Goal: Task Accomplishment & Management: Use online tool/utility

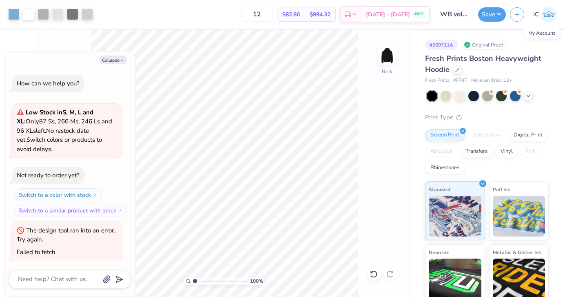
scroll to position [45, 0]
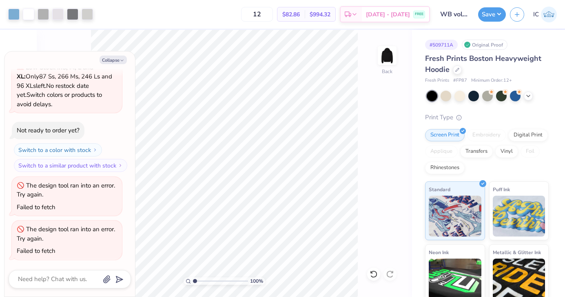
type textarea "x"
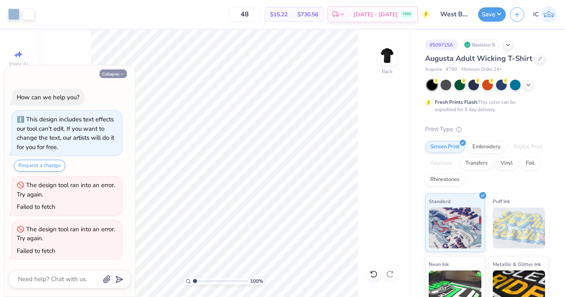
click at [115, 73] on button "Collapse" at bounding box center [113, 73] width 27 height 9
type textarea "x"
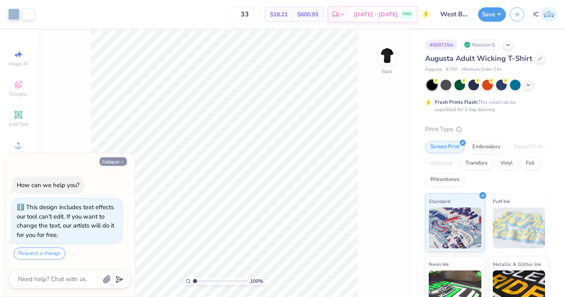
click at [118, 162] on button "Collapse" at bounding box center [113, 161] width 27 height 9
type textarea "x"
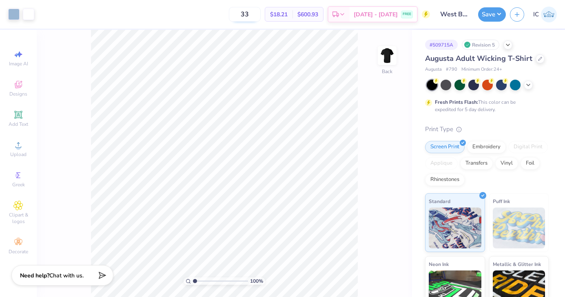
click at [261, 15] on input "33" at bounding box center [245, 14] width 32 height 15
type input "3"
type input "48"
click at [229, 16] on div "48 $15.22 Per Item $730.56 Total Est. Delivery Sep 10 - 13 FREE" at bounding box center [234, 14] width 392 height 29
click at [491, 13] on button "Save" at bounding box center [492, 13] width 28 height 14
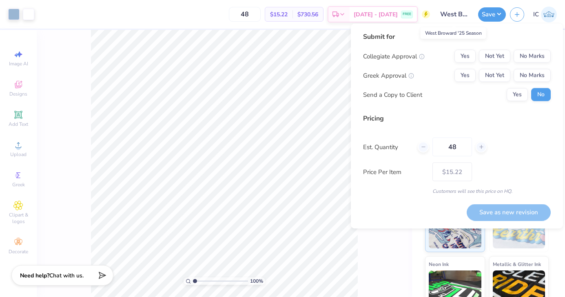
click at [459, 13] on input "West Broward '25 Season" at bounding box center [454, 14] width 40 height 16
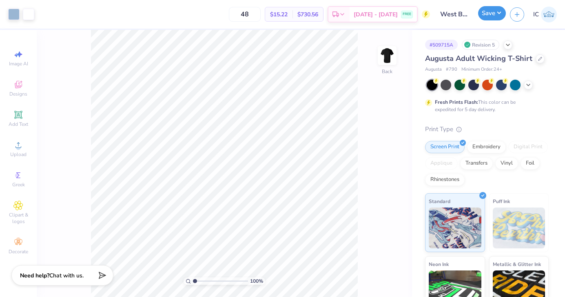
click at [491, 16] on button "Save" at bounding box center [492, 13] width 28 height 14
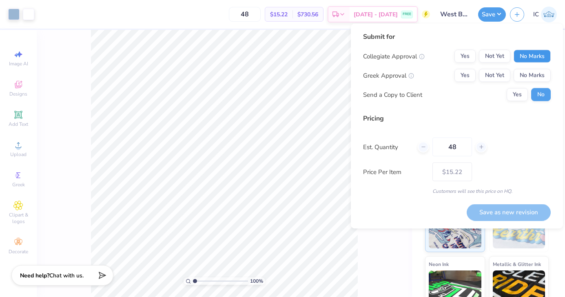
click at [530, 53] on button "No Marks" at bounding box center [532, 56] width 37 height 13
click at [530, 78] on button "No Marks" at bounding box center [532, 75] width 37 height 13
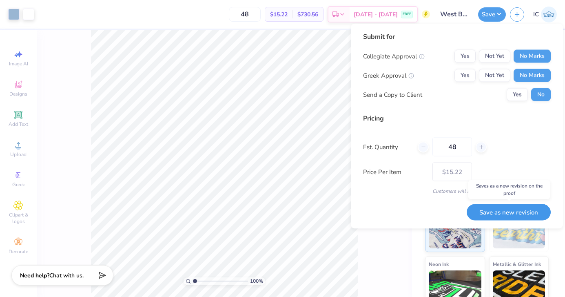
click at [524, 209] on button "Save as new revision" at bounding box center [509, 212] width 84 height 17
type input "$15.22"
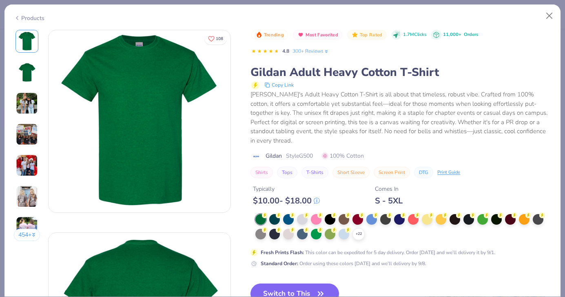
scroll to position [184, 0]
click at [551, 17] on button "Close" at bounding box center [550, 16] width 16 height 16
click at [259, 228] on div at bounding box center [261, 233] width 11 height 11
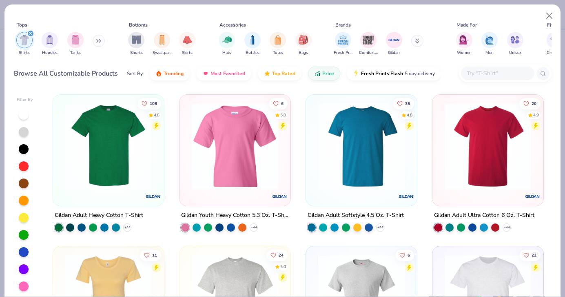
click at [110, 167] on img at bounding box center [108, 146] width 95 height 87
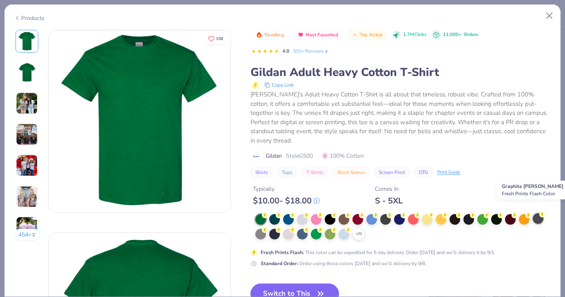
click at [537, 213] on div at bounding box center [538, 218] width 11 height 11
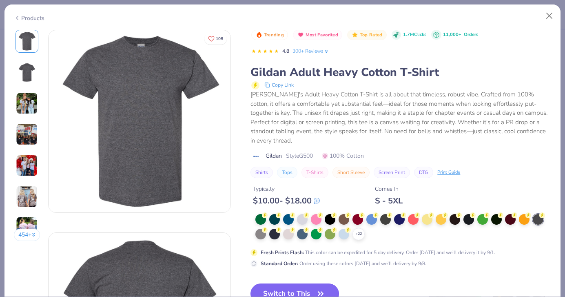
click at [284, 284] on button "Switch to This" at bounding box center [295, 293] width 89 height 20
click at [279, 283] on button "Switch to This" at bounding box center [295, 293] width 89 height 20
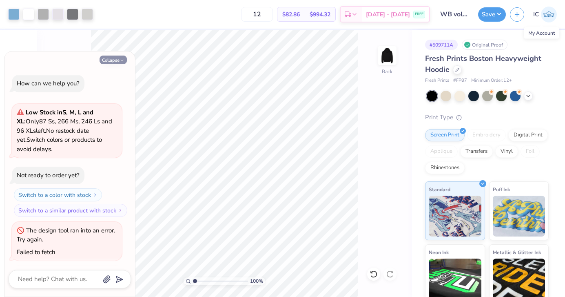
scroll to position [45, 0]
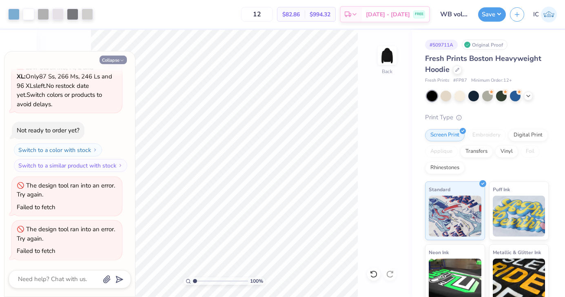
click at [113, 60] on button "Collapse" at bounding box center [113, 60] width 27 height 9
type textarea "x"
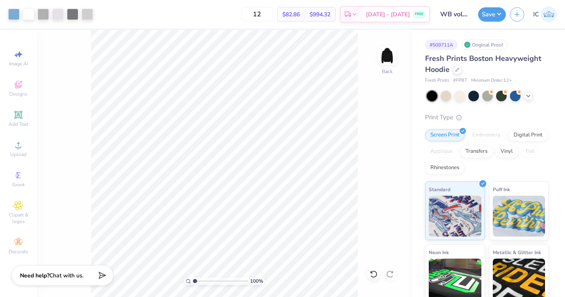
click at [366, 120] on div "100 % Back" at bounding box center [225, 163] width 376 height 267
click at [273, 13] on input "12" at bounding box center [257, 14] width 32 height 15
type input "1"
type input "3"
click at [459, 67] on icon at bounding box center [458, 69] width 4 height 4
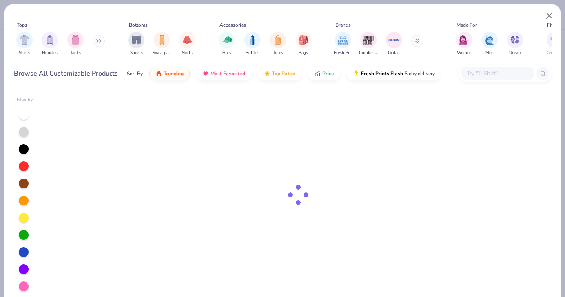
click at [478, 75] on input "text" at bounding box center [497, 73] width 63 height 9
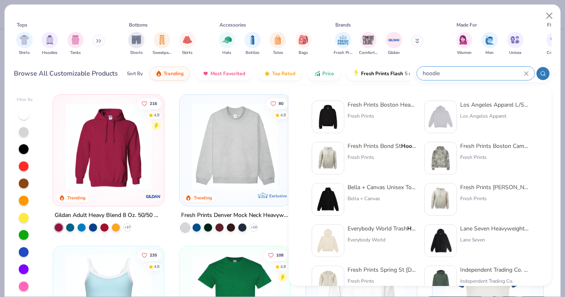
type input "hoodie"
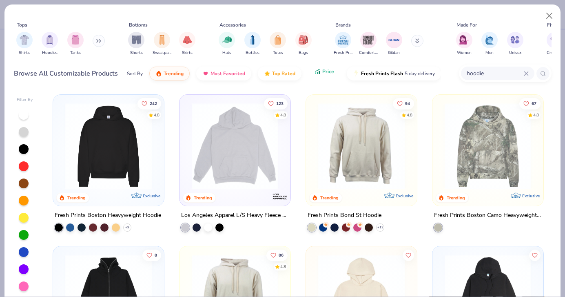
click at [323, 72] on span "Price" at bounding box center [328, 71] width 12 height 7
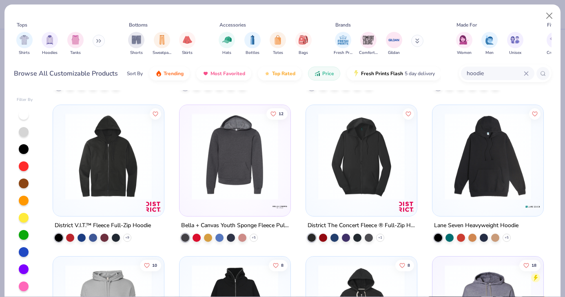
scroll to position [139, 0]
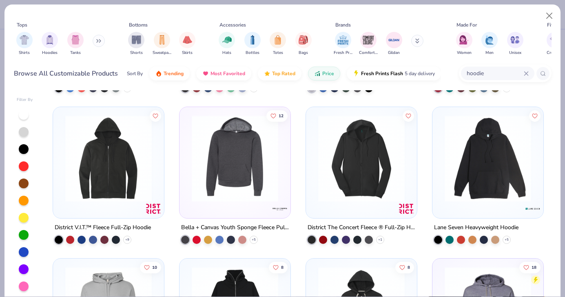
click at [227, 171] on img at bounding box center [235, 158] width 95 height 87
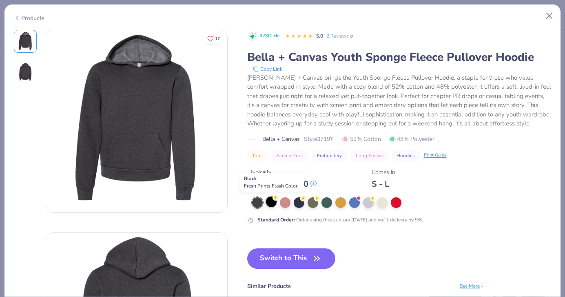
click at [271, 202] on div at bounding box center [271, 201] width 11 height 11
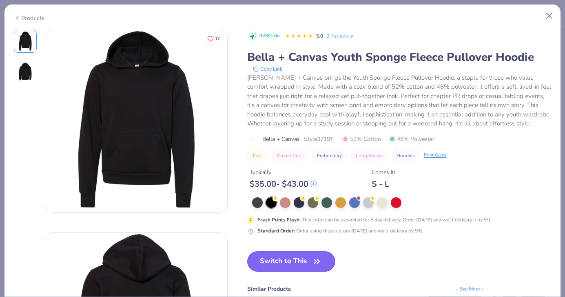
click at [272, 260] on button "Switch to This" at bounding box center [291, 261] width 89 height 20
click at [549, 13] on button "Close" at bounding box center [550, 16] width 16 height 16
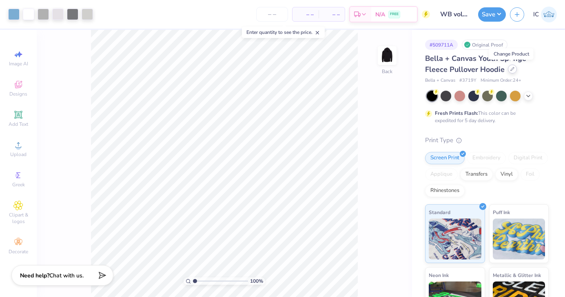
click at [513, 70] on icon at bounding box center [513, 69] width 4 height 4
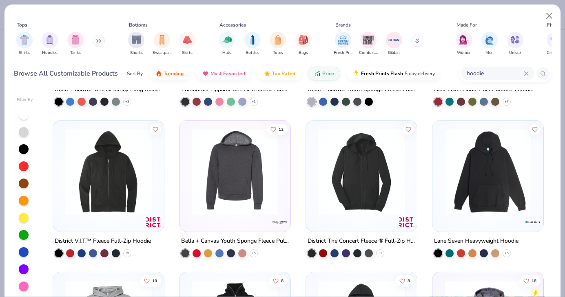
scroll to position [131, 0]
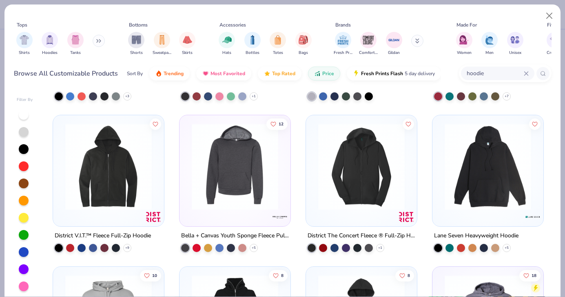
click at [478, 157] on img at bounding box center [488, 166] width 95 height 87
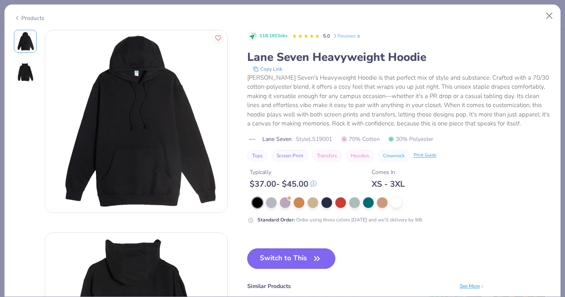
click at [280, 258] on button "Switch to This" at bounding box center [291, 258] width 89 height 20
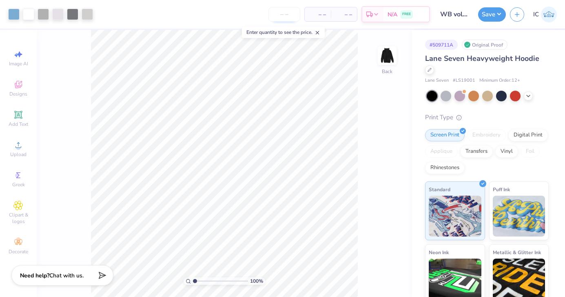
click at [295, 14] on input "number" at bounding box center [285, 14] width 32 height 15
type input "33"
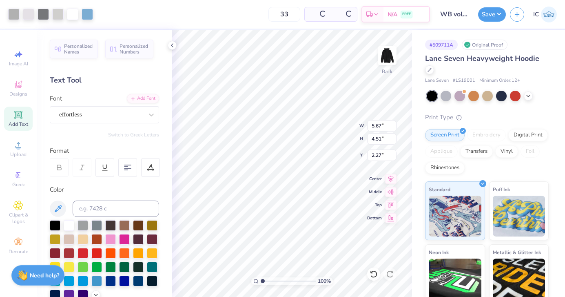
type input "5.67"
type input "4.51"
type input "4.52"
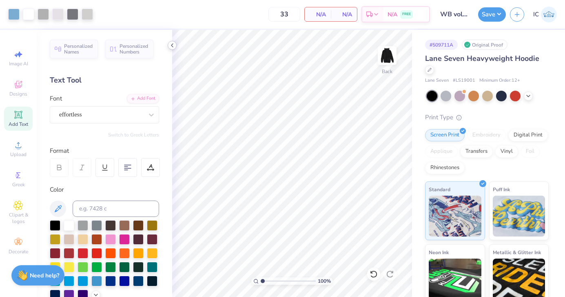
click at [173, 43] on icon at bounding box center [172, 45] width 7 height 7
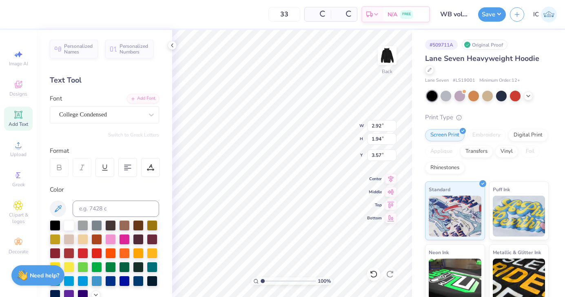
type input "2.92"
type input "1.94"
type input "3.57"
type input "13.12"
type input "1.78"
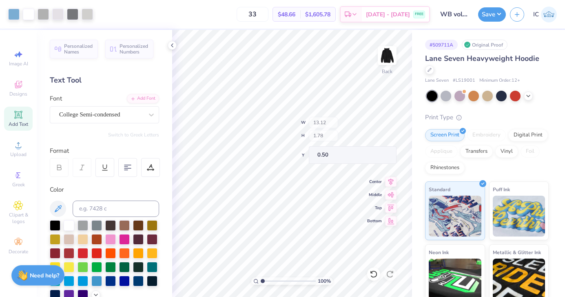
type input "2.11"
type input "10.65"
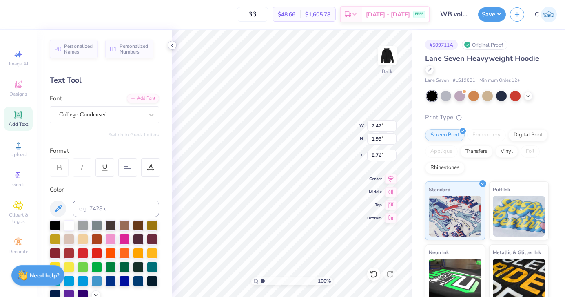
click at [172, 44] on polyline at bounding box center [172, 45] width 2 height 3
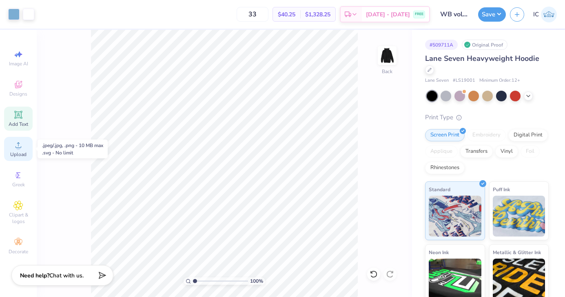
click at [20, 148] on circle at bounding box center [18, 147] width 4 height 4
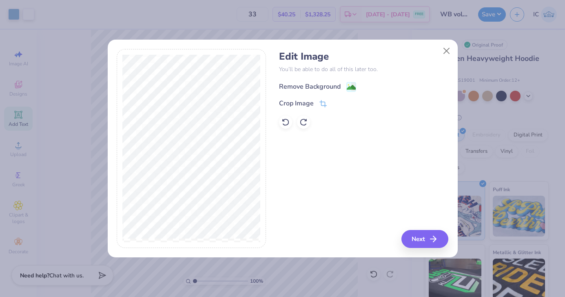
click at [347, 86] on image at bounding box center [351, 87] width 9 height 9
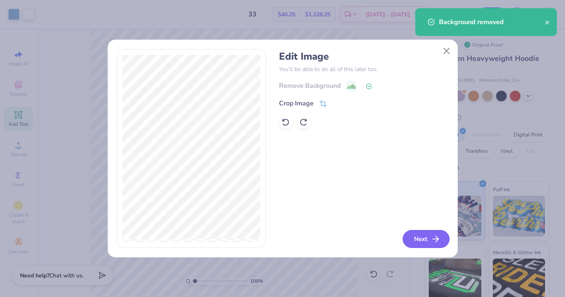
click at [413, 236] on button "Next" at bounding box center [426, 239] width 47 height 18
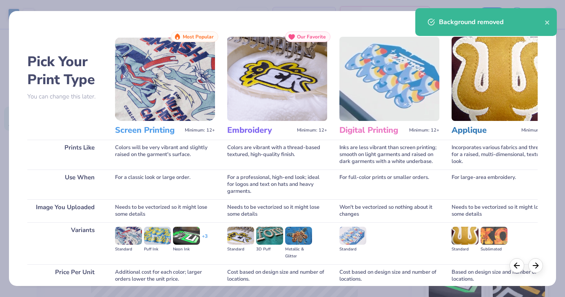
scroll to position [69, 0]
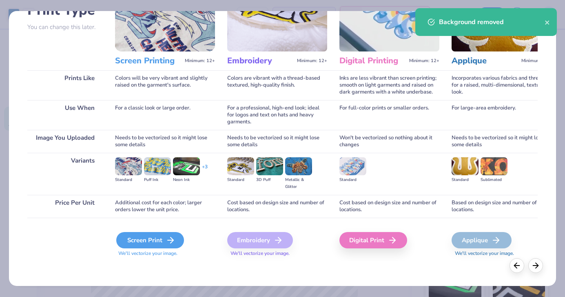
click at [166, 241] on icon at bounding box center [171, 240] width 10 height 10
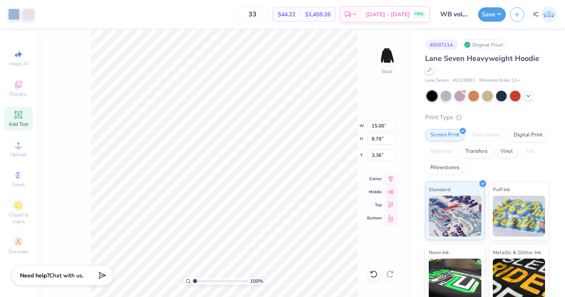
type input "5.23"
type input "3.06"
type input "9.08"
type input "5.77"
type input "3.38"
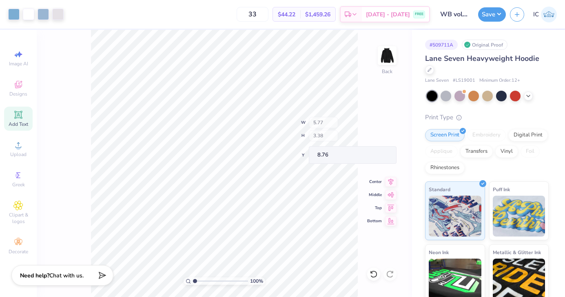
type input "5.06"
click at [26, 13] on div at bounding box center [28, 13] width 11 height 11
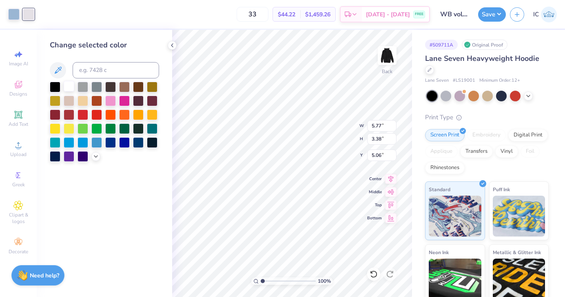
click at [71, 88] on div at bounding box center [69, 86] width 11 height 11
click at [172, 44] on icon at bounding box center [172, 45] width 7 height 7
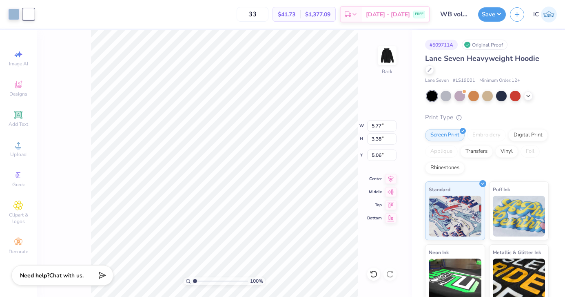
click at [61, 42] on div "100 % Back W 5.77 5.77 " H 3.38 3.38 " Y 5.06 5.06 " Center Middle Top Bottom" at bounding box center [225, 163] width 376 height 267
click at [13, 14] on div at bounding box center [13, 13] width 11 height 11
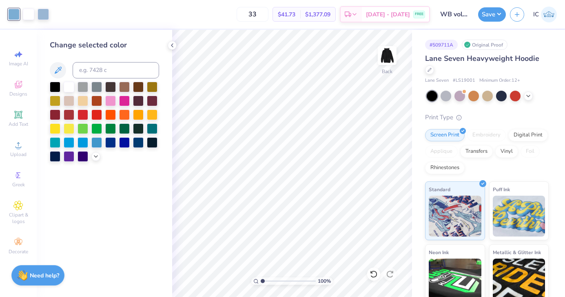
click at [56, 65] on icon at bounding box center [58, 70] width 10 height 10
click at [172, 45] on icon at bounding box center [172, 45] width 7 height 7
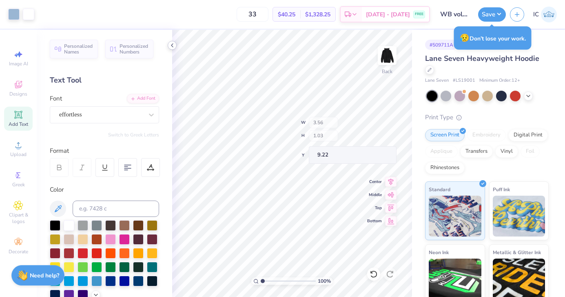
type input "9.22"
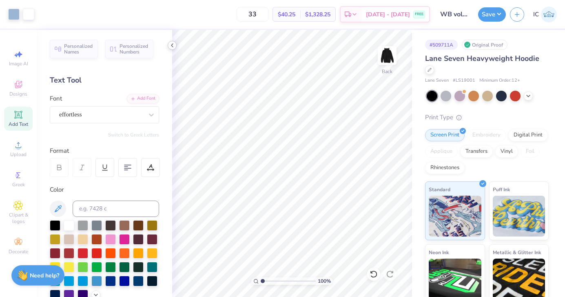
click at [174, 45] on icon at bounding box center [172, 45] width 7 height 7
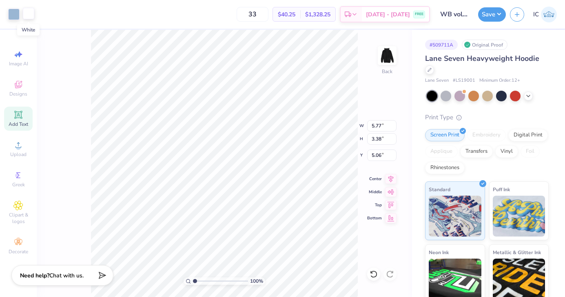
click at [30, 11] on div at bounding box center [28, 13] width 11 height 11
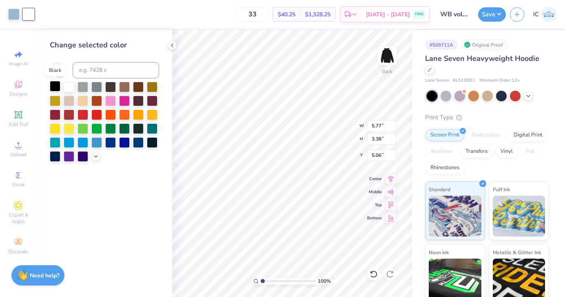
click at [57, 85] on div at bounding box center [55, 86] width 11 height 11
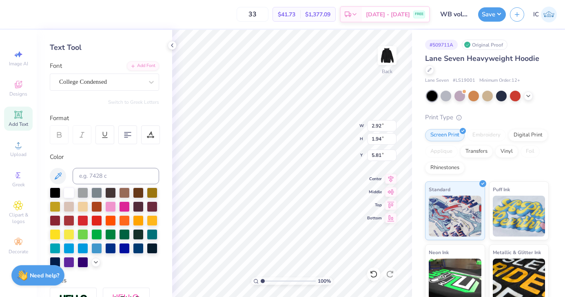
scroll to position [33, 0]
click at [58, 175] on icon at bounding box center [58, 176] width 10 height 10
type input "2.42"
type input "1.99"
type input "5.76"
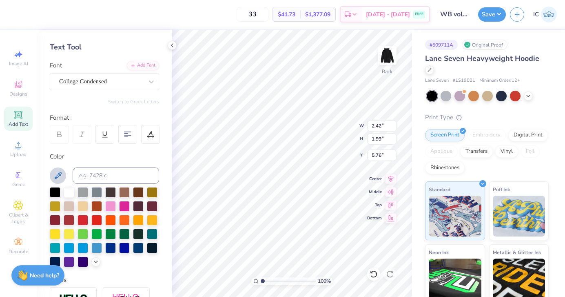
click at [58, 172] on icon at bounding box center [58, 176] width 10 height 10
click at [169, 42] on icon at bounding box center [172, 45] width 7 height 7
type input "5.77"
type input "3.38"
type input "5.06"
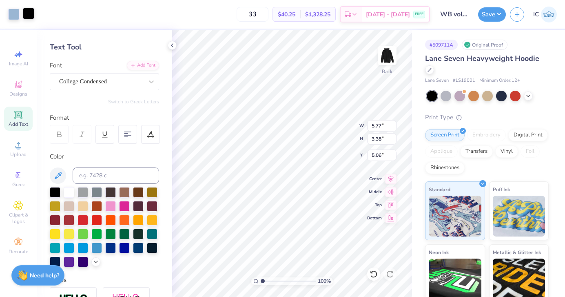
click at [32, 15] on div at bounding box center [28, 13] width 11 height 11
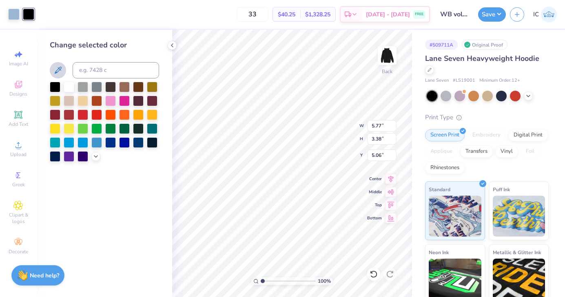
click at [59, 69] on icon at bounding box center [58, 70] width 10 height 10
click at [171, 44] on icon at bounding box center [172, 45] width 7 height 7
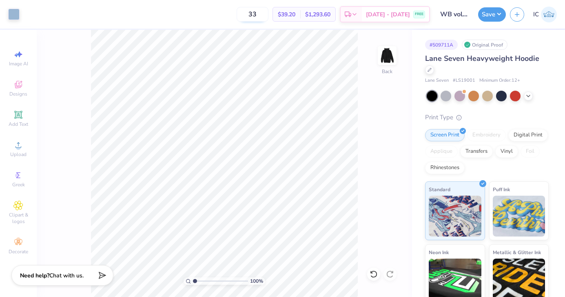
click at [269, 18] on input "33" at bounding box center [253, 14] width 32 height 15
type input "3"
type input "1"
type input "33"
click at [371, 277] on icon at bounding box center [374, 274] width 8 height 8
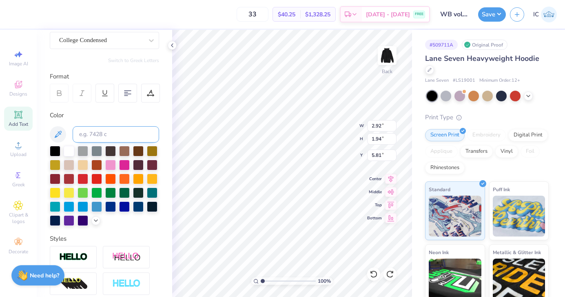
scroll to position [178, 0]
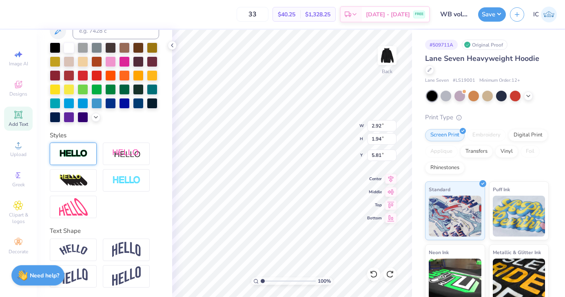
click at [82, 156] on img at bounding box center [73, 153] width 29 height 9
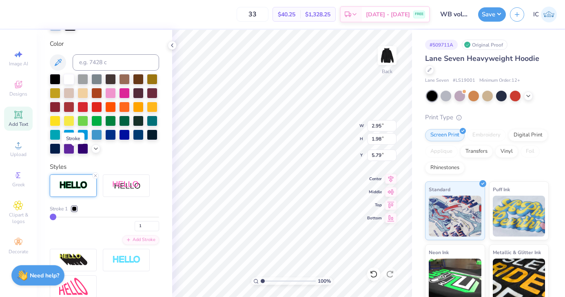
type input "2.95"
type input "1.98"
type input "5.79"
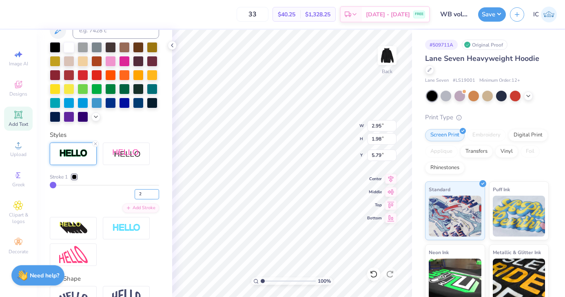
click at [156, 192] on input "2" at bounding box center [147, 194] width 24 height 10
click at [155, 193] on input "3" at bounding box center [147, 194] width 24 height 10
type input "4"
click at [155, 193] on input "4" at bounding box center [147, 194] width 24 height 10
type input "4"
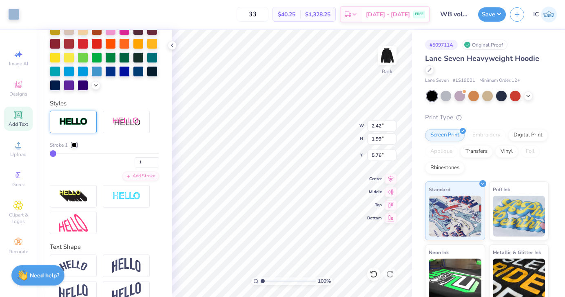
click at [86, 127] on img at bounding box center [73, 121] width 29 height 9
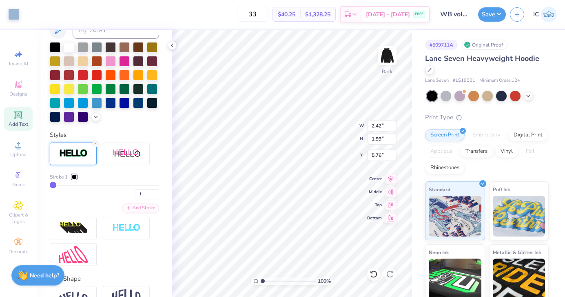
type input "2.46"
type input "2.03"
type input "5.74"
click at [156, 192] on input "2" at bounding box center [147, 194] width 24 height 10
click at [156, 192] on input "3" at bounding box center [147, 194] width 24 height 10
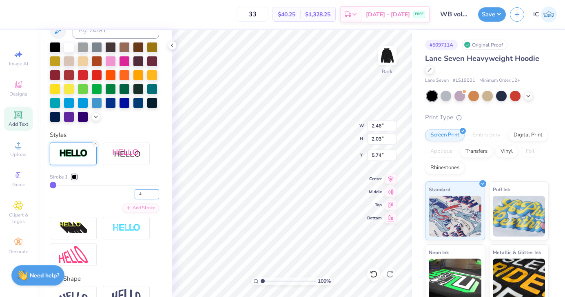
type input "4"
click at [156, 192] on input "4" at bounding box center [147, 194] width 24 height 10
type input "4"
click at [166, 227] on div "Personalized Names Personalized Numbers Text Tool Add Font Font College Condens…" at bounding box center [105, 163] width 136 height 267
type input "2.57"
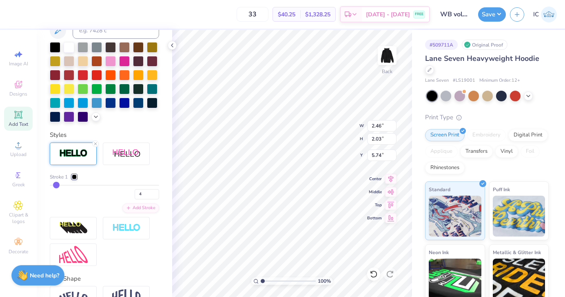
type input "2.15"
type input "5.68"
type input "5.60"
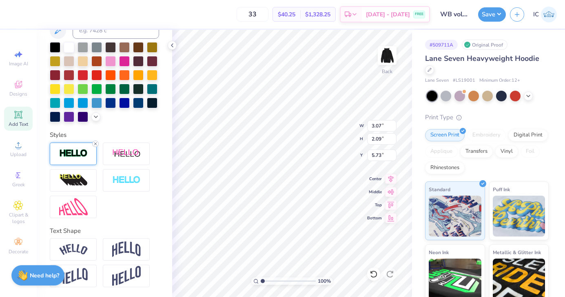
click at [97, 143] on icon at bounding box center [95, 143] width 5 height 5
type input "2.92"
type input "1.94"
type input "5.81"
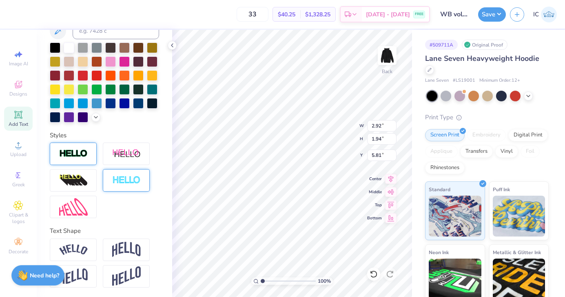
click at [118, 183] on img at bounding box center [126, 180] width 29 height 9
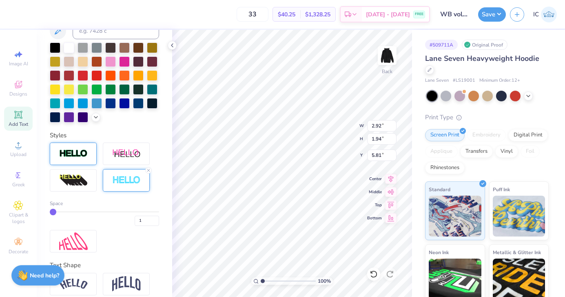
type input "2.95"
type input "1.98"
type input "5.79"
click at [156, 218] on input "2" at bounding box center [147, 221] width 24 height 10
type input "3"
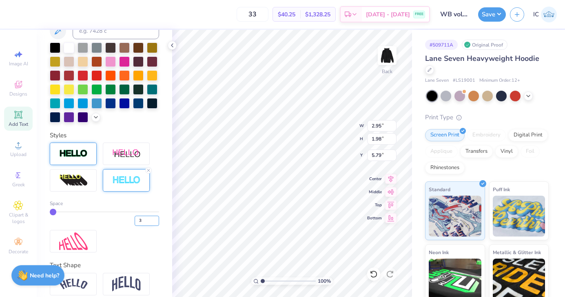
click at [156, 218] on input "3" at bounding box center [147, 221] width 24 height 10
type input "3"
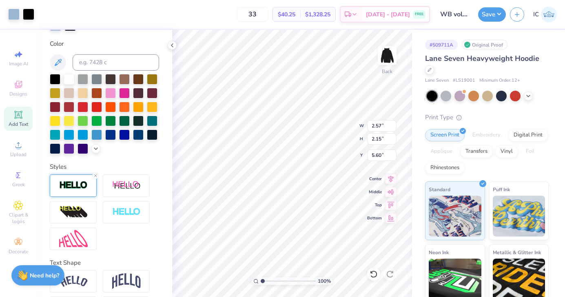
scroll to position [209, 0]
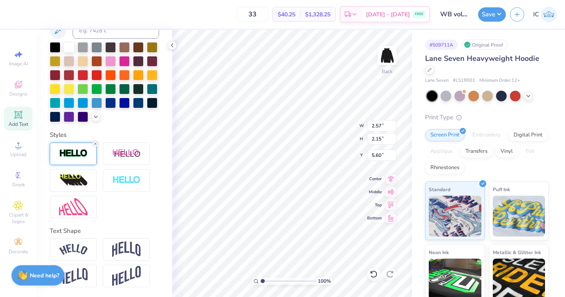
click at [94, 142] on line at bounding box center [95, 143] width 2 height 2
type input "2.42"
type input "1.99"
type input "5.68"
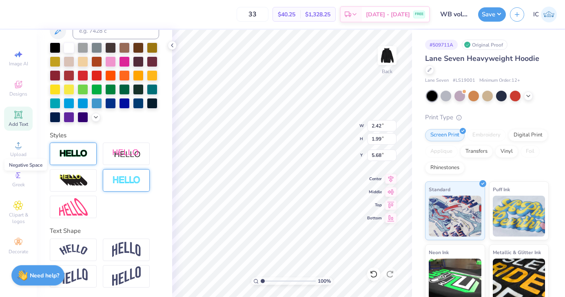
click at [122, 179] on img at bounding box center [126, 180] width 29 height 9
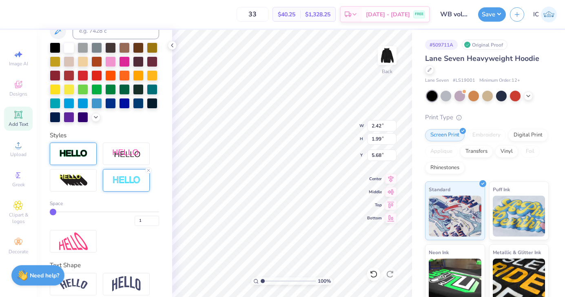
type input "2.46"
type input "2.03"
type input "5.66"
click at [156, 220] on input "2" at bounding box center [147, 221] width 24 height 10
type input "3"
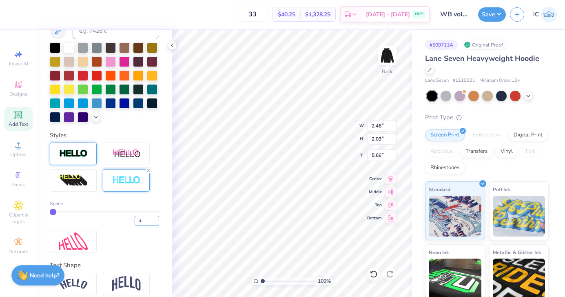
click at [156, 220] on input "3" at bounding box center [147, 221] width 24 height 10
type input "3"
type input "5.64"
drag, startPoint x: 262, startPoint y: 281, endPoint x: 267, endPoint y: 282, distance: 4.7
type input "1.79"
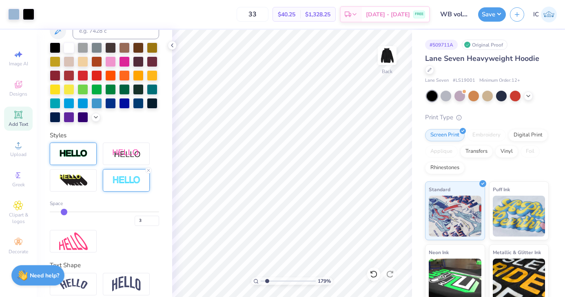
click at [267, 282] on input "range" at bounding box center [288, 280] width 55 height 7
type input "2.69"
type input "2.24"
type input "5.75"
drag, startPoint x: 265, startPoint y: 281, endPoint x: 260, endPoint y: 281, distance: 4.5
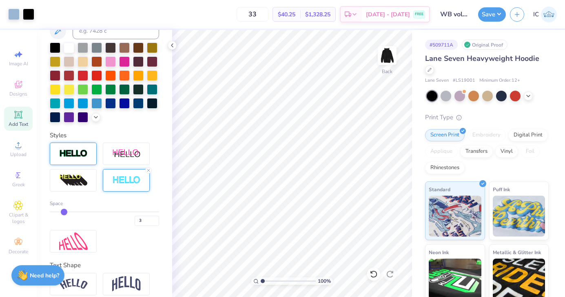
type input "1"
click at [261, 281] on input "range" at bounding box center [288, 280] width 55 height 7
click at [171, 44] on icon at bounding box center [172, 45] width 7 height 7
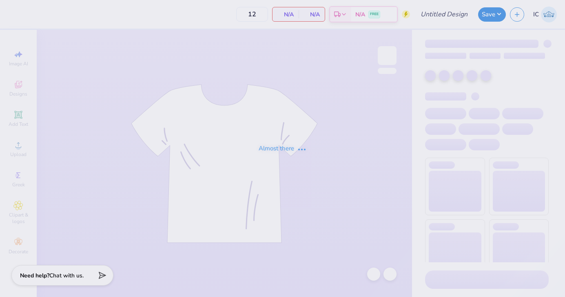
type input "Game Day shirts WB"
type input "58"
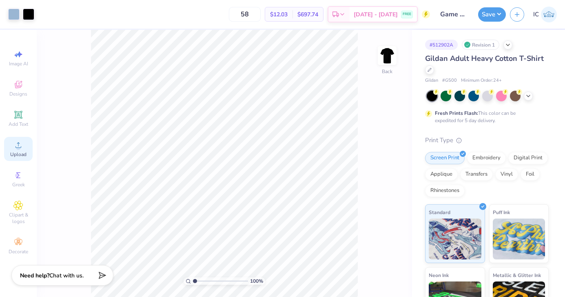
click at [21, 147] on icon at bounding box center [19, 145] width 6 height 6
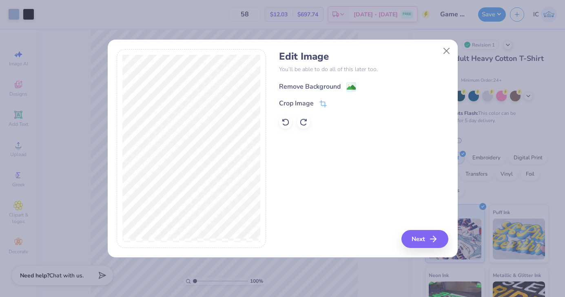
click at [351, 85] on image at bounding box center [351, 87] width 9 height 9
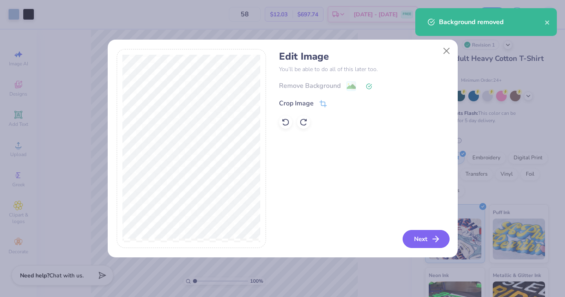
click at [416, 238] on button "Next" at bounding box center [426, 239] width 47 height 18
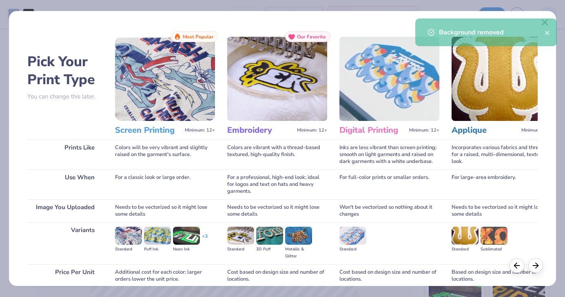
scroll to position [69, 0]
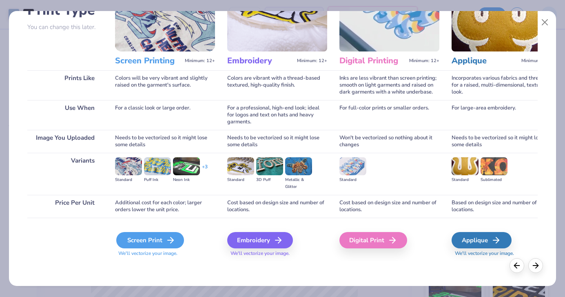
click at [133, 244] on div "Screen Print" at bounding box center [150, 240] width 68 height 16
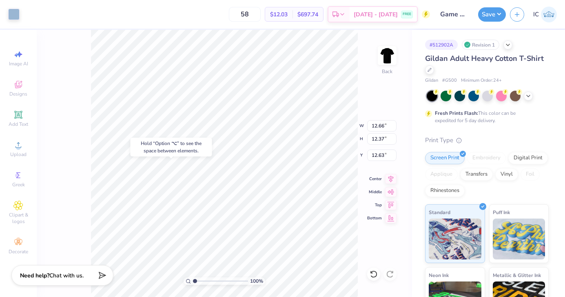
type input "12.63"
type input "1.50"
type input "1.24"
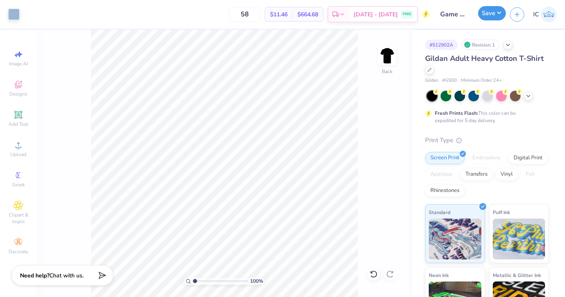
click at [487, 13] on button "Save" at bounding box center [492, 13] width 28 height 14
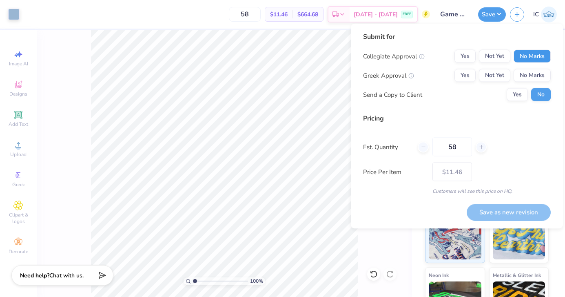
click at [534, 53] on button "No Marks" at bounding box center [532, 56] width 37 height 13
click at [531, 72] on button "No Marks" at bounding box center [532, 75] width 37 height 13
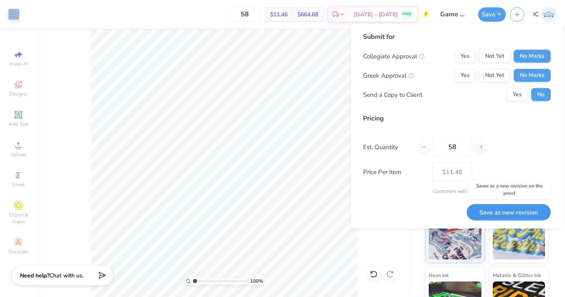
click at [496, 212] on button "Save as new revision" at bounding box center [509, 212] width 84 height 17
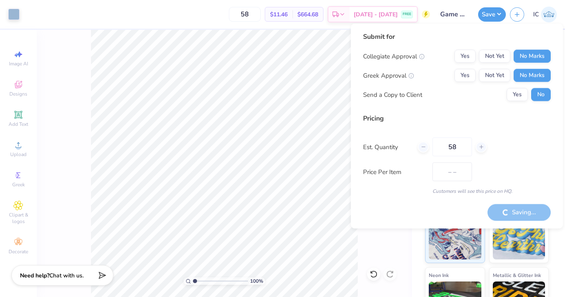
type input "$11.46"
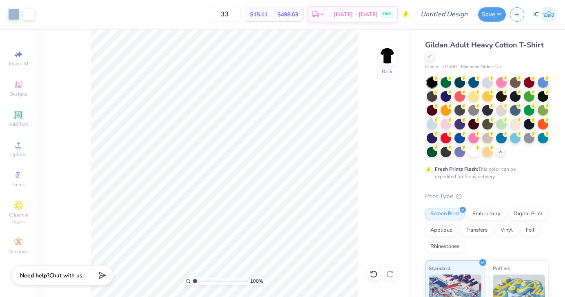
click at [549, 22] on img at bounding box center [549, 15] width 16 height 16
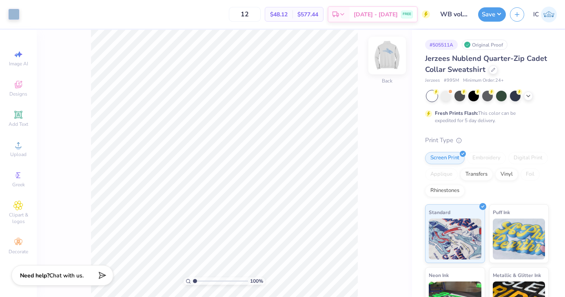
click at [384, 58] on img at bounding box center [387, 55] width 33 height 33
click at [14, 14] on div at bounding box center [13, 13] width 11 height 11
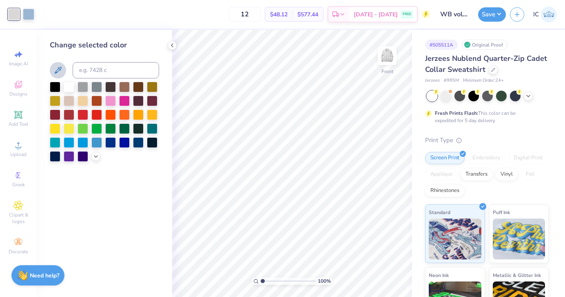
click at [60, 71] on icon at bounding box center [58, 70] width 10 height 10
click at [173, 47] on polyline at bounding box center [172, 45] width 2 height 3
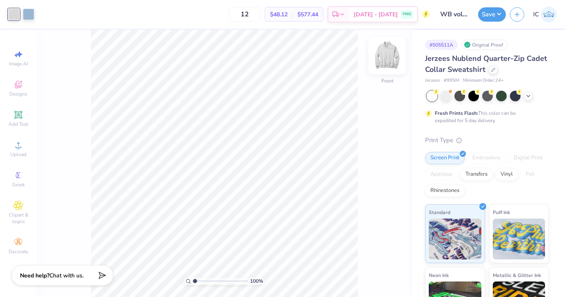
click at [391, 60] on img at bounding box center [387, 55] width 33 height 33
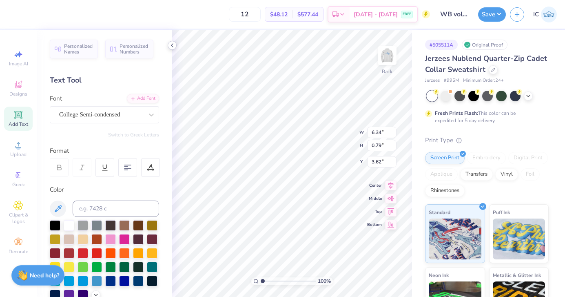
click at [173, 46] on icon at bounding box center [172, 45] width 7 height 7
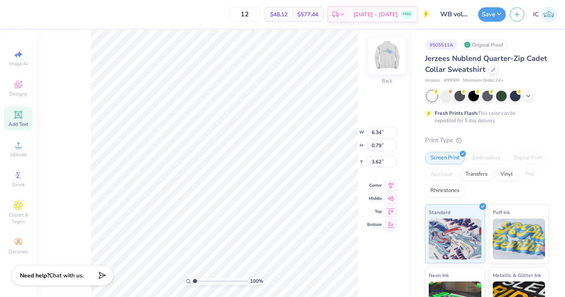
click at [391, 54] on img at bounding box center [387, 55] width 33 height 33
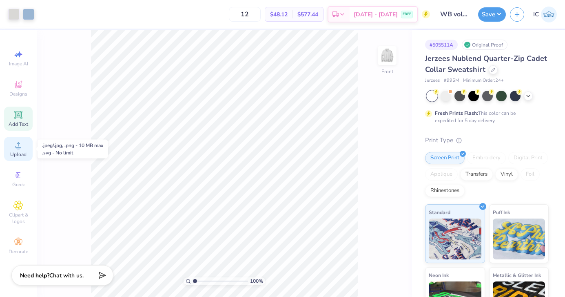
click at [19, 152] on span "Upload" at bounding box center [18, 154] width 16 height 7
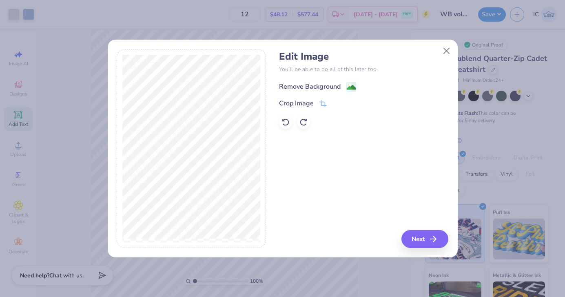
click at [352, 87] on image at bounding box center [351, 87] width 9 height 9
click at [447, 53] on button "Close" at bounding box center [447, 51] width 16 height 16
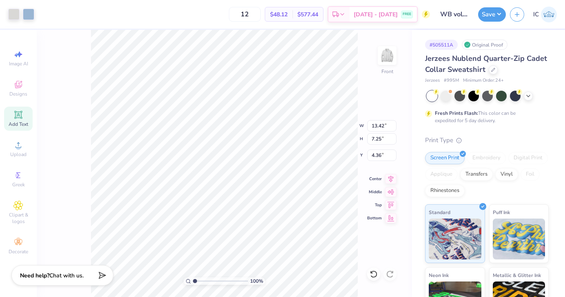
type input "4.36"
click at [13, 19] on div at bounding box center [13, 13] width 11 height 11
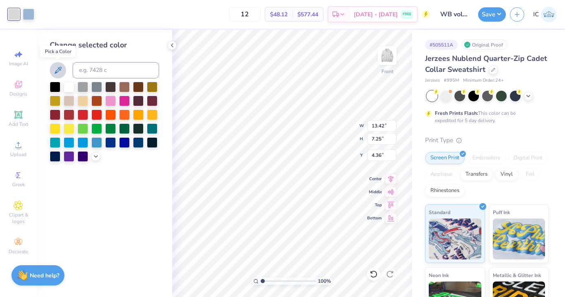
click at [63, 70] on button at bounding box center [58, 70] width 16 height 16
click at [171, 46] on icon at bounding box center [172, 45] width 7 height 7
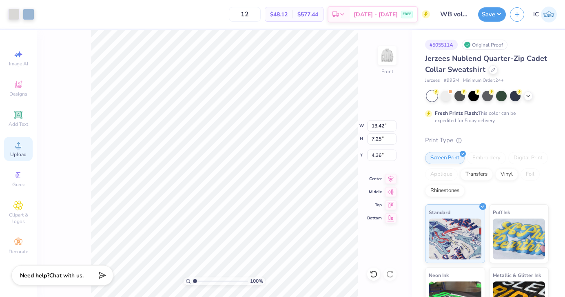
click at [12, 153] on span "Upload" at bounding box center [18, 154] width 16 height 7
click at [11, 19] on div at bounding box center [13, 13] width 11 height 11
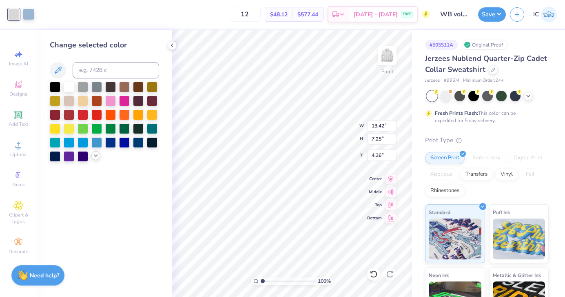
click at [98, 158] on icon at bounding box center [96, 155] width 7 height 7
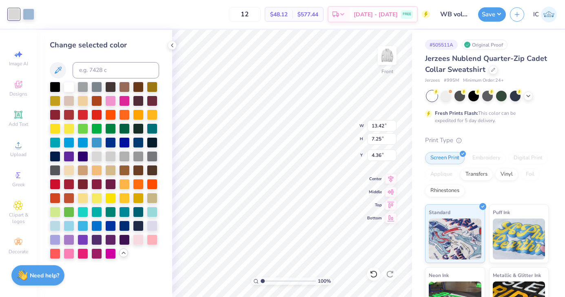
click at [124, 254] on icon at bounding box center [123, 252] width 7 height 7
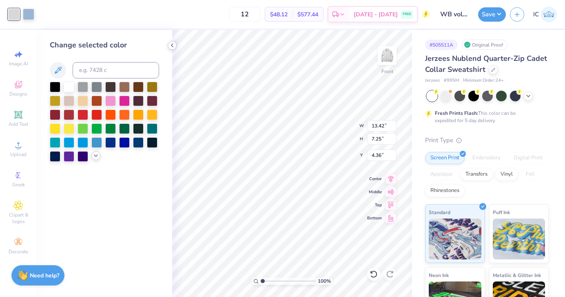
click at [171, 44] on icon at bounding box center [172, 45] width 7 height 7
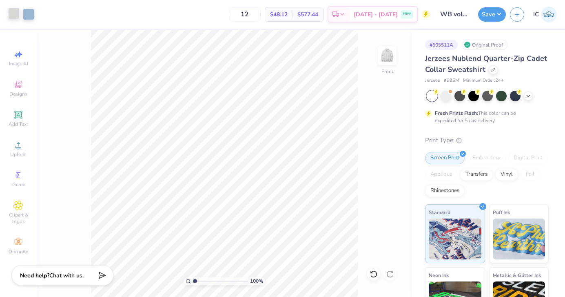
click at [17, 17] on div at bounding box center [13, 13] width 11 height 11
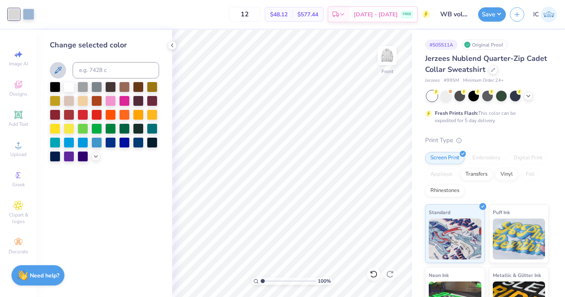
click at [59, 70] on icon at bounding box center [58, 70] width 7 height 7
click at [68, 88] on div at bounding box center [69, 86] width 11 height 11
click at [58, 68] on icon at bounding box center [58, 70] width 10 height 10
click at [63, 71] on button at bounding box center [58, 70] width 16 height 16
click at [173, 44] on polyline at bounding box center [172, 45] width 2 height 3
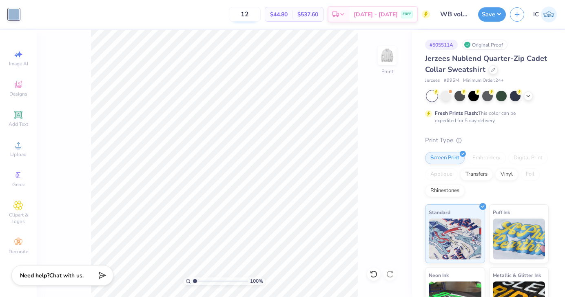
click at [261, 15] on input "12" at bounding box center [245, 14] width 32 height 15
type input "1"
click at [390, 58] on img at bounding box center [387, 55] width 33 height 33
click at [390, 58] on img at bounding box center [387, 55] width 16 height 16
click at [256, 19] on input "33" at bounding box center [240, 14] width 32 height 15
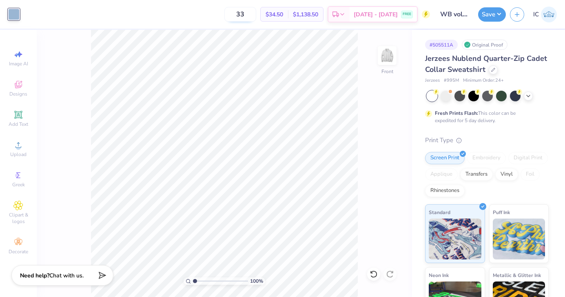
type input "3"
type input "12"
click at [492, 71] on div at bounding box center [493, 68] width 9 height 9
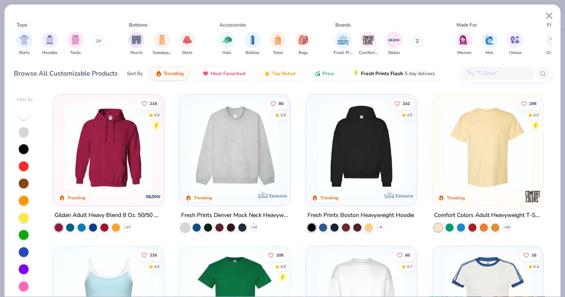
click at [97, 40] on icon at bounding box center [98, 41] width 5 height 4
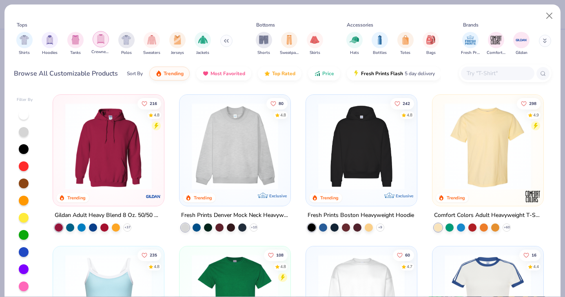
click at [103, 40] on img "filter for Crewnecks" at bounding box center [100, 38] width 9 height 9
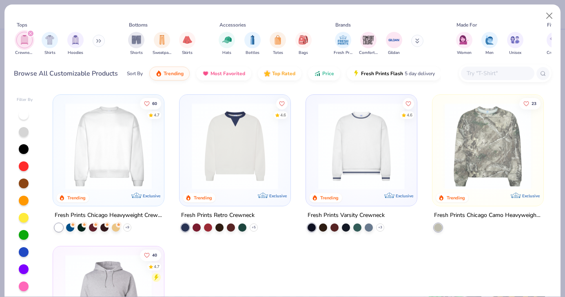
click at [33, 33] on div "filter for Crewnecks" at bounding box center [30, 33] width 7 height 7
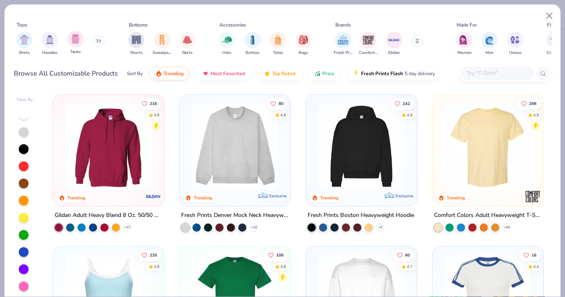
scroll to position [0, 13]
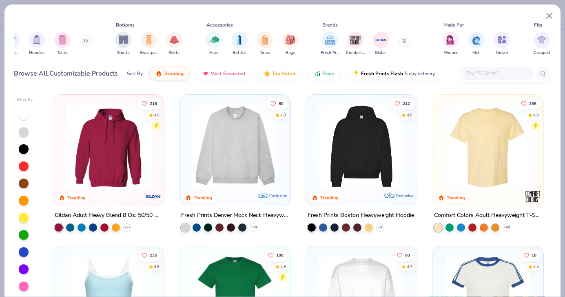
click at [474, 76] on input "text" at bounding box center [497, 73] width 63 height 9
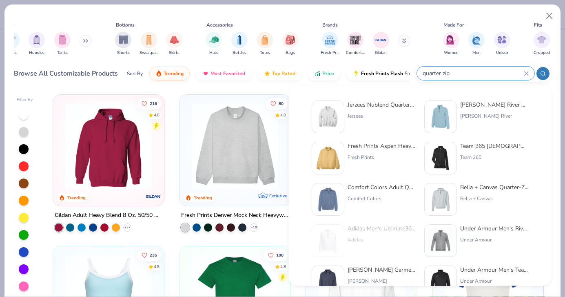
type input "quarter zip"
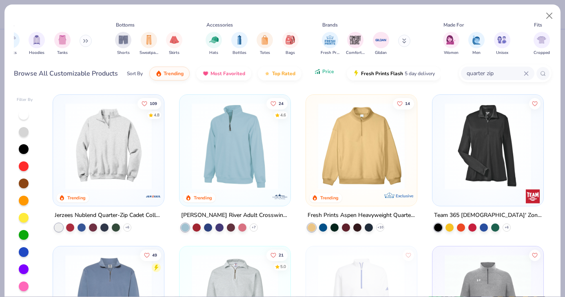
click at [324, 73] on span "Price" at bounding box center [328, 71] width 12 height 7
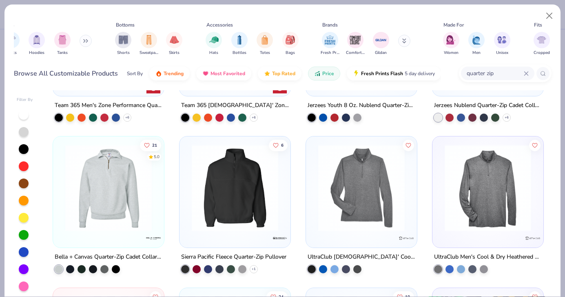
scroll to position [0, 0]
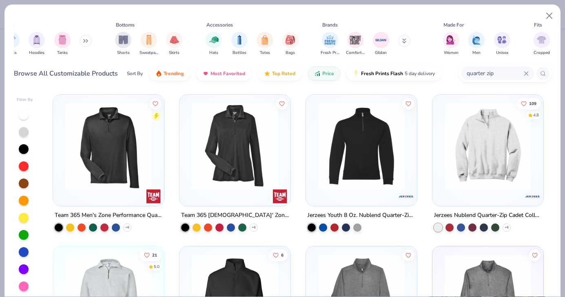
click at [441, 167] on img at bounding box center [393, 146] width 95 height 87
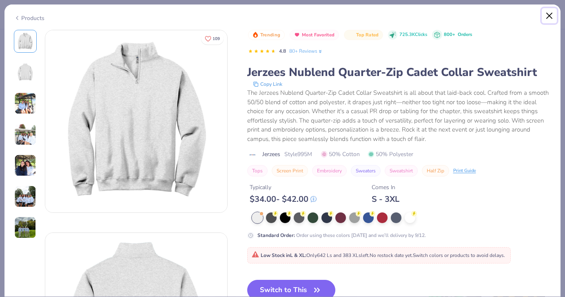
click at [549, 16] on button "Close" at bounding box center [550, 16] width 16 height 16
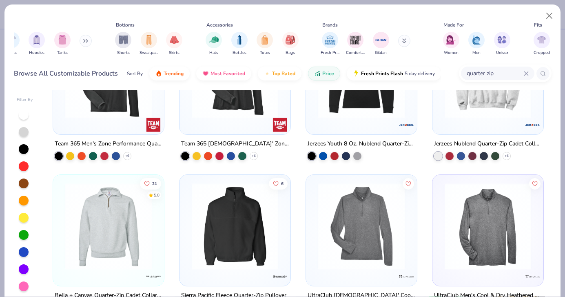
scroll to position [80, 0]
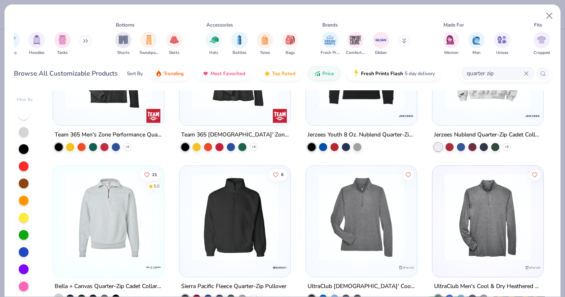
click at [118, 204] on img at bounding box center [108, 217] width 95 height 87
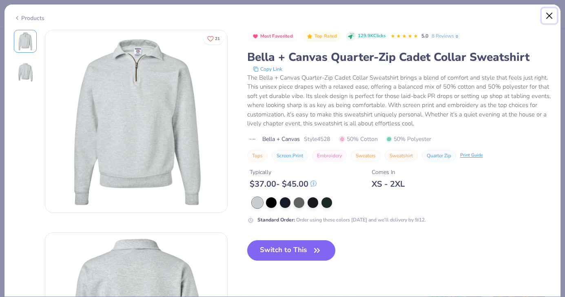
click at [551, 16] on button "Close" at bounding box center [550, 16] width 16 height 16
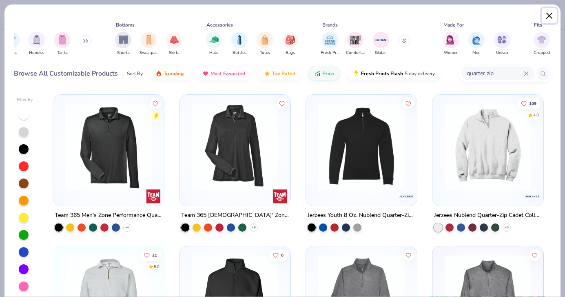
click at [548, 17] on button "Close" at bounding box center [550, 16] width 16 height 16
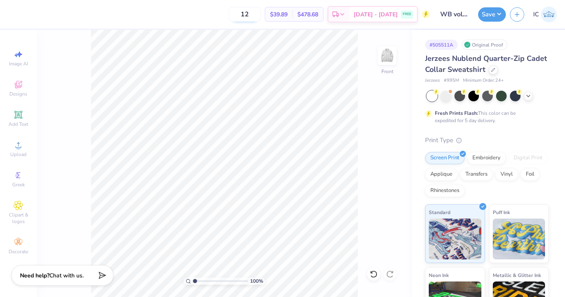
click at [261, 15] on input "12" at bounding box center [245, 14] width 32 height 15
type input "1"
type input "33"
click at [373, 274] on icon at bounding box center [374, 274] width 8 height 8
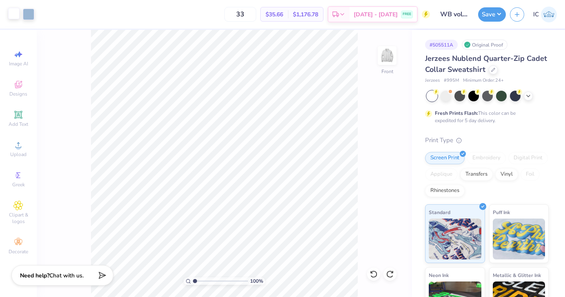
click at [13, 13] on div at bounding box center [13, 13] width 11 height 11
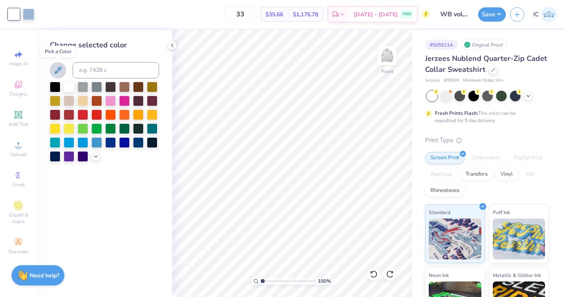
click at [59, 71] on icon at bounding box center [58, 70] width 10 height 10
click at [56, 65] on icon at bounding box center [58, 70] width 10 height 10
click at [172, 42] on icon at bounding box center [172, 45] width 7 height 7
